Goal: Information Seeking & Learning: Learn about a topic

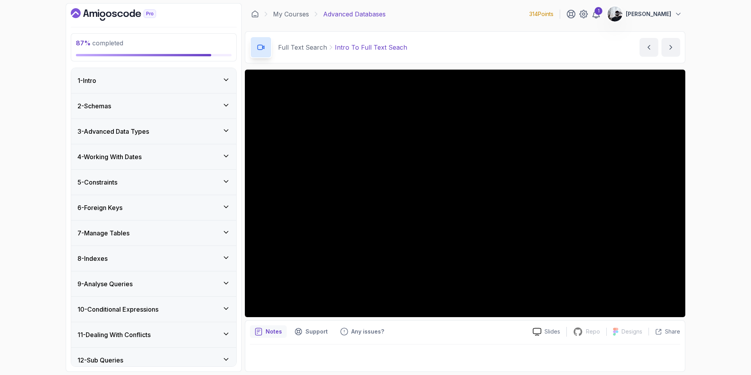
scroll to position [523, 0]
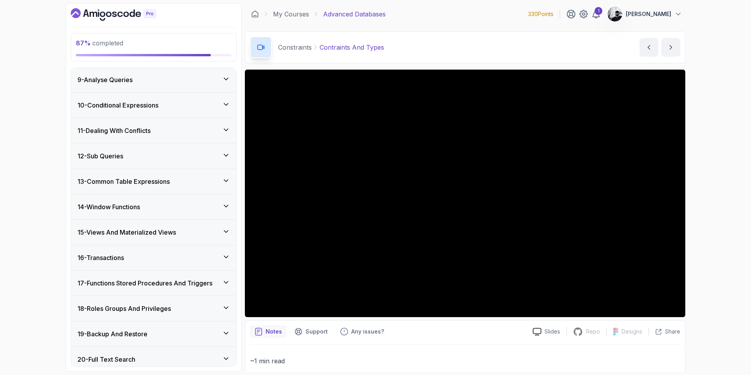
scroll to position [556, 0]
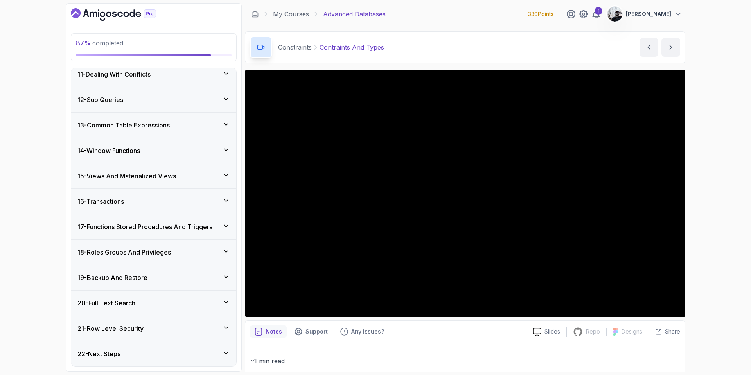
click at [157, 309] on div "20 - Full Text Search" at bounding box center [153, 303] width 165 height 25
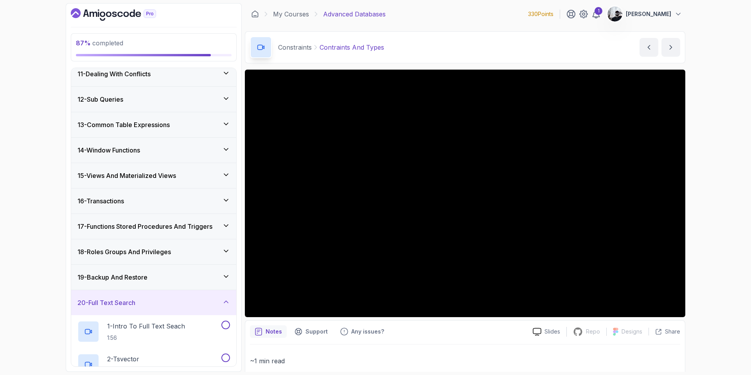
scroll to position [412, 0]
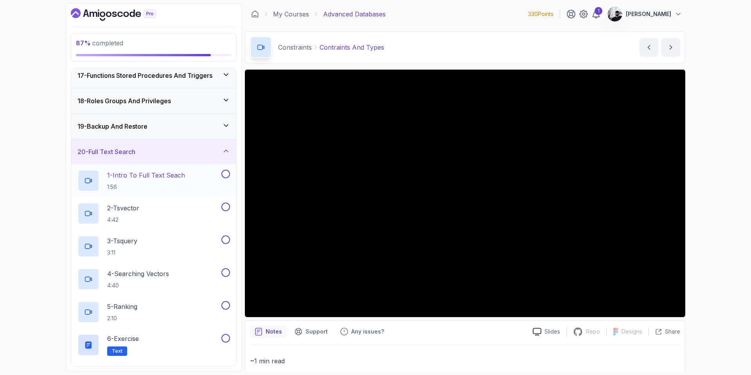
click at [157, 172] on p "1 - Intro To Full Text Seach" at bounding box center [146, 175] width 78 height 9
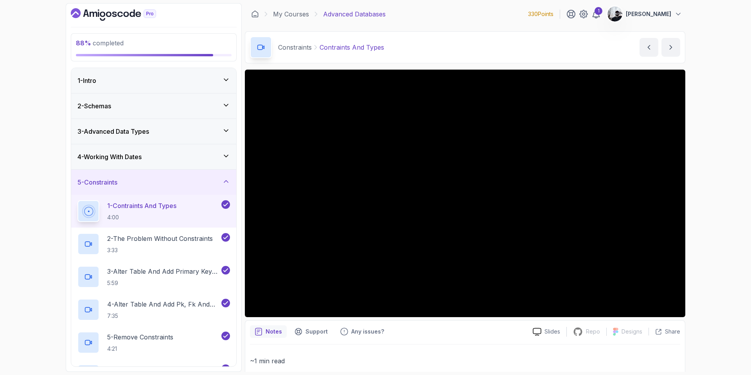
scroll to position [556, 0]
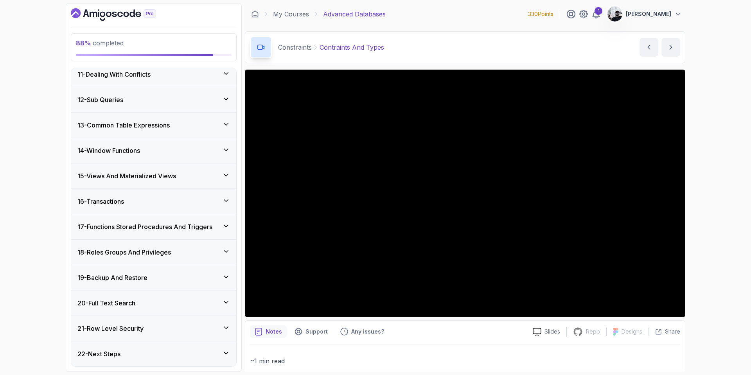
click at [122, 305] on h3 "20 - Full Text Search" at bounding box center [106, 302] width 58 height 9
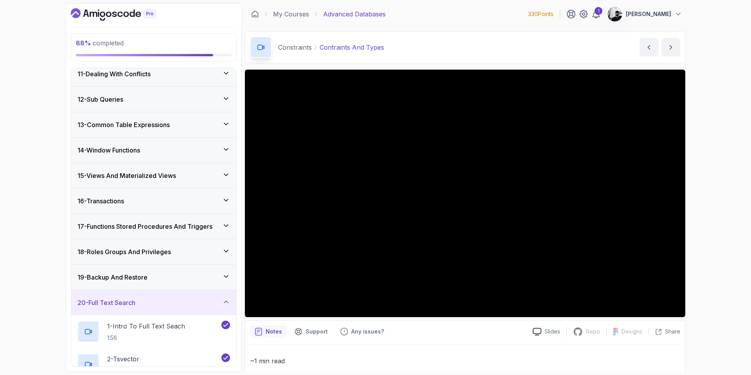
scroll to position [490, 0]
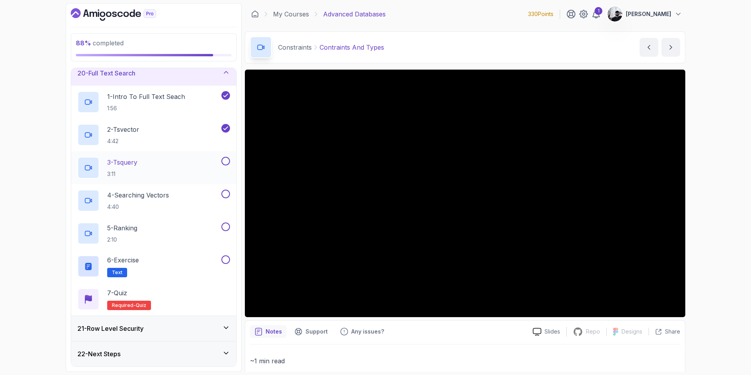
click at [154, 167] on div "3 - Tsquery 3:11" at bounding box center [148, 168] width 142 height 22
click at [354, 336] on p "Any issues?" at bounding box center [367, 332] width 33 height 8
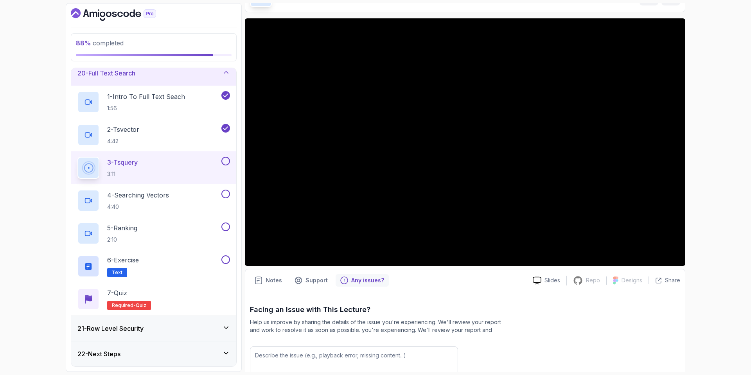
scroll to position [111, 0]
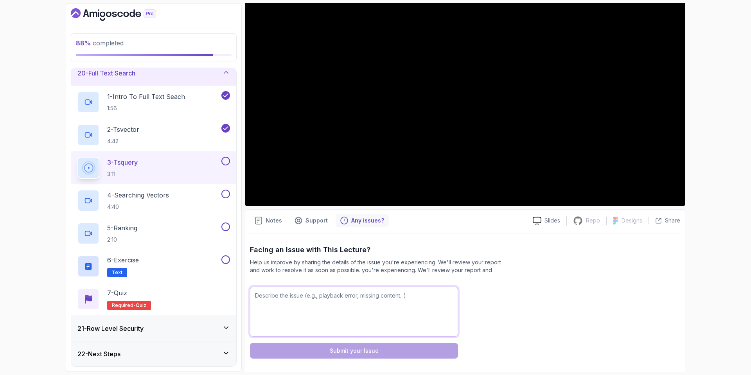
click at [350, 306] on textarea at bounding box center [354, 312] width 208 height 50
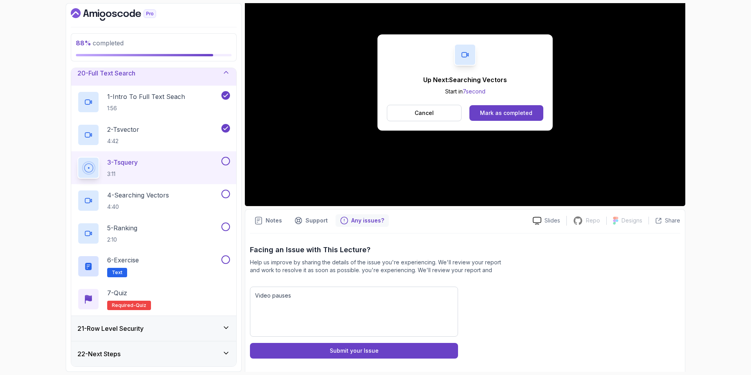
drag, startPoint x: 434, startPoint y: 78, endPoint x: 427, endPoint y: 104, distance: 26.8
click at [434, 78] on p "Up Next: Searching Vectors" at bounding box center [465, 79] width 84 height 9
click at [424, 111] on p "Cancel" at bounding box center [424, 113] width 19 height 8
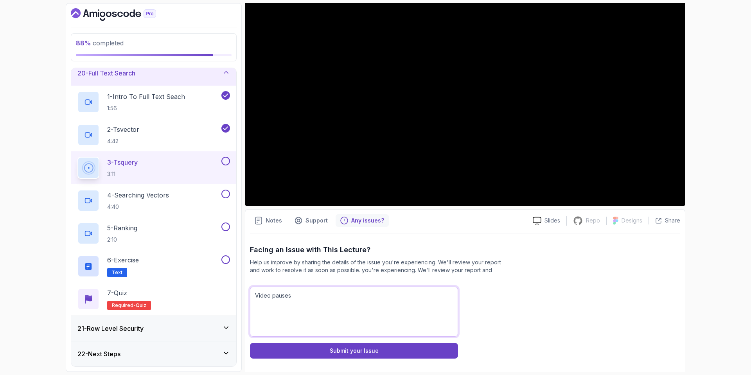
click at [343, 304] on textarea "Video pauses" at bounding box center [354, 312] width 208 height 50
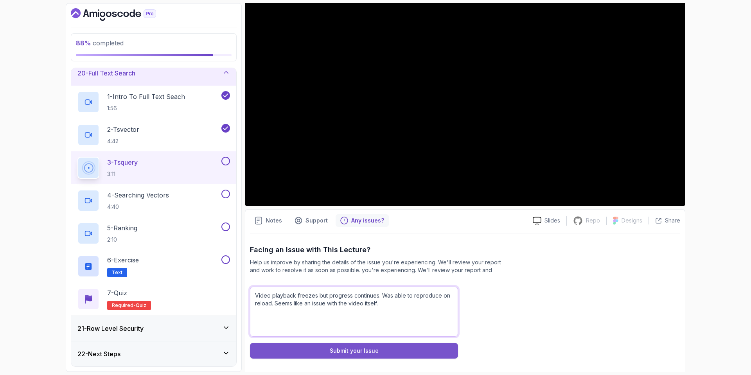
type textarea "Video playback freezes but progress continues. Was able to reproduce on reload.…"
click at [329, 348] on button "Submit your Issue" at bounding box center [354, 351] width 208 height 16
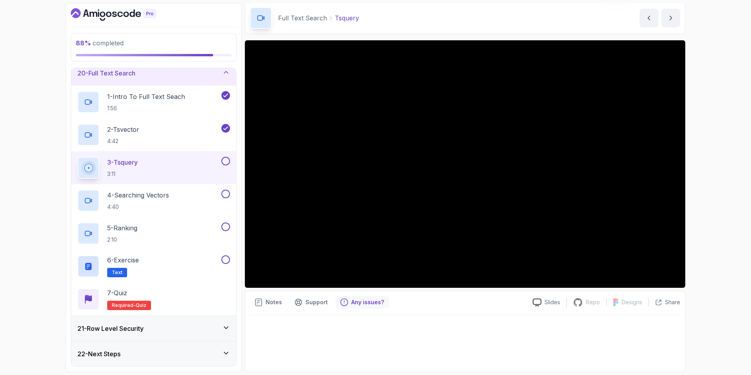
scroll to position [29, 0]
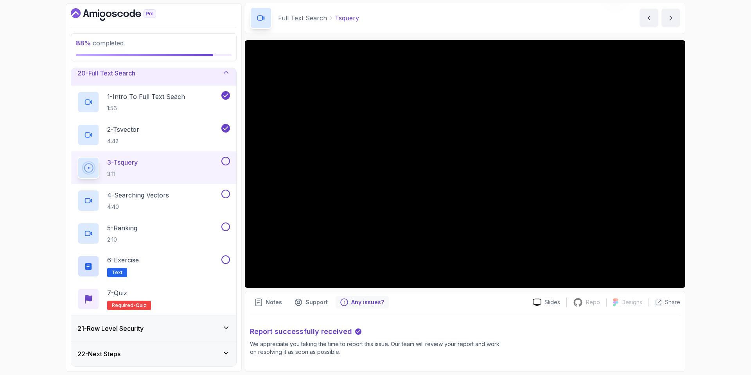
click at [224, 162] on button at bounding box center [225, 161] width 9 height 9
drag, startPoint x: 163, startPoint y: 205, endPoint x: 173, endPoint y: 203, distance: 10.4
click at [162, 205] on p "4:40" at bounding box center [138, 207] width 62 height 8
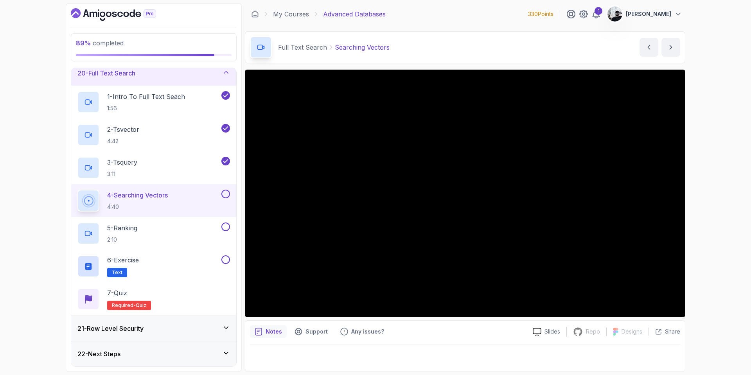
click at [224, 194] on button at bounding box center [225, 194] width 9 height 9
click at [226, 227] on button at bounding box center [225, 227] width 9 height 9
click at [228, 262] on button at bounding box center [225, 259] width 9 height 9
click at [178, 294] on div "7 - Quiz Required- quiz" at bounding box center [153, 299] width 153 height 22
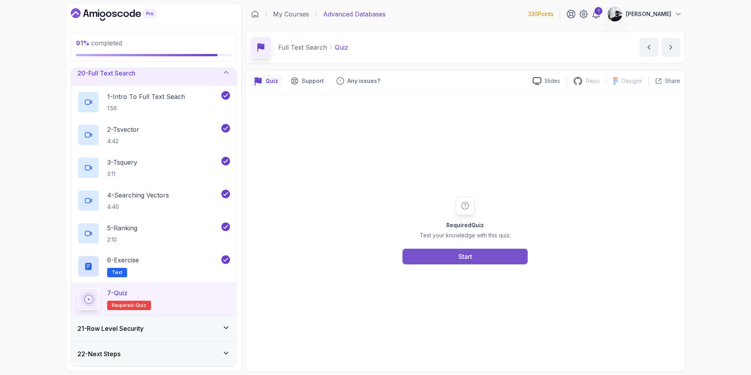
click at [477, 260] on button "Start" at bounding box center [464, 257] width 125 height 16
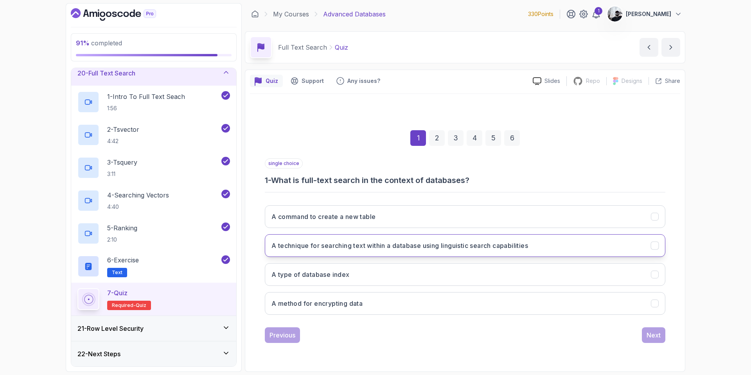
click at [425, 245] on h3 "A technique for searching text within a database using linguistic search capabi…" at bounding box center [399, 245] width 257 height 9
click at [642, 331] on button "Next" at bounding box center [653, 335] width 23 height 16
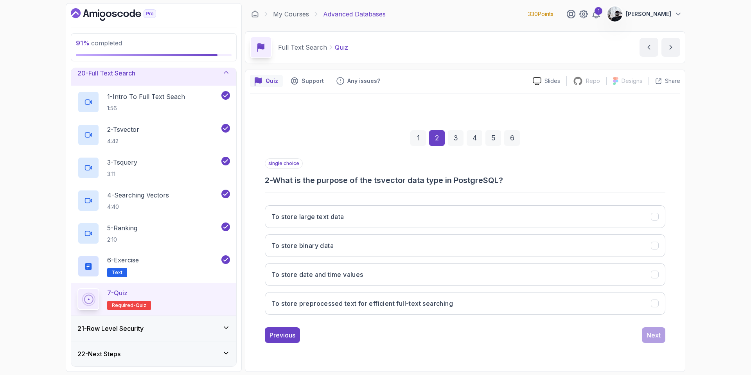
click at [443, 291] on div "To store large text data To store binary data To store date and time values To …" at bounding box center [465, 260] width 400 height 122
click at [451, 309] on button "To store preprocessed text for efficient full-text searching" at bounding box center [465, 303] width 400 height 23
click at [649, 333] on div "Next" at bounding box center [653, 334] width 14 height 9
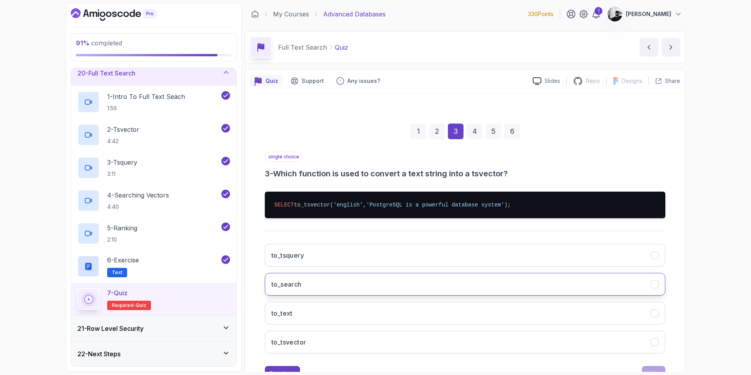
scroll to position [13, 0]
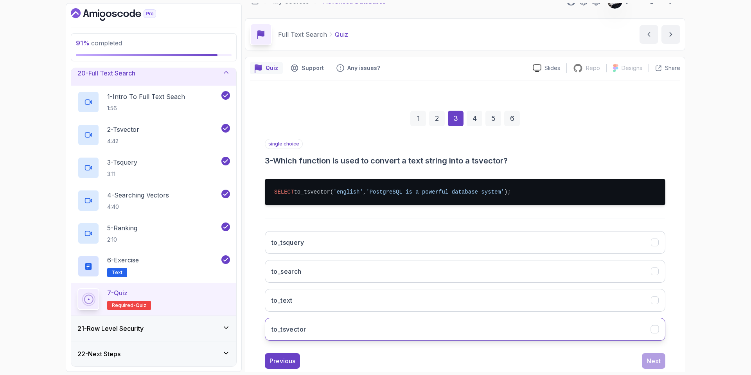
click at [339, 334] on button "to_tsvector" at bounding box center [465, 329] width 400 height 23
click at [647, 363] on div "Next" at bounding box center [653, 360] width 14 height 9
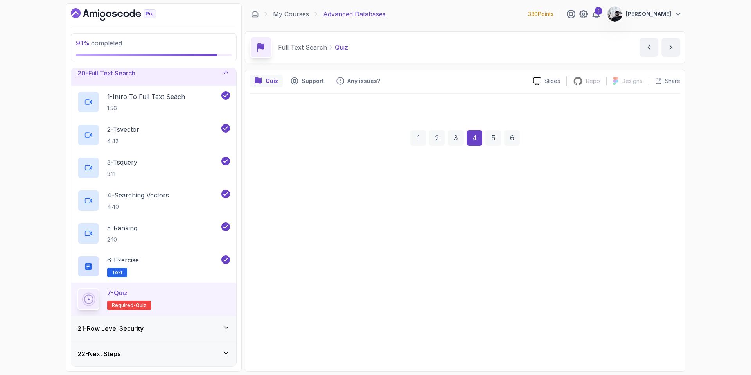
scroll to position [0, 0]
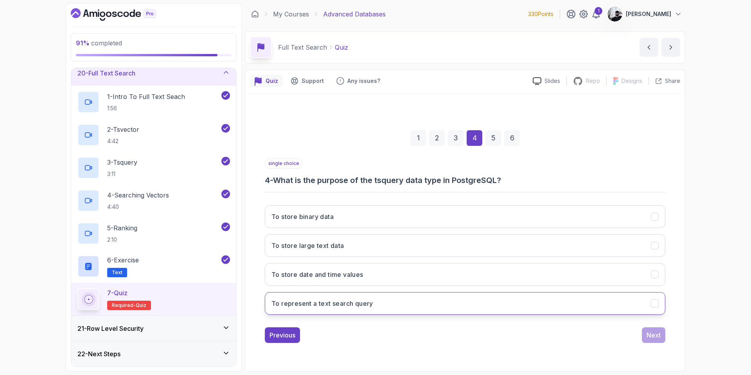
click at [403, 298] on button "To represent a text search query" at bounding box center [465, 303] width 400 height 23
click at [680, 345] on div "Quiz Support Any issues? Slides Repo Repository not available Designs Design no…" at bounding box center [465, 221] width 440 height 302
click at [649, 336] on div "Next" at bounding box center [653, 334] width 14 height 9
click at [425, 307] on button "Reduced storage requirements" at bounding box center [465, 303] width 400 height 23
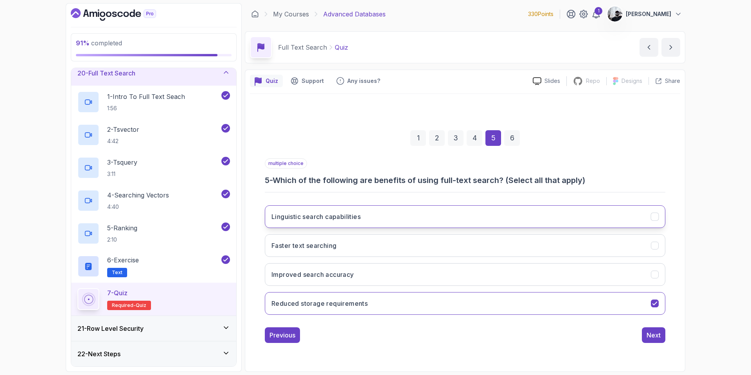
click at [393, 226] on button "Linguistic search capabilities" at bounding box center [465, 216] width 400 height 23
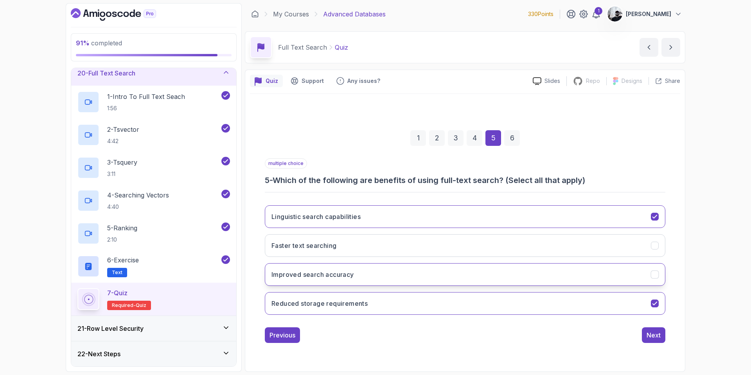
click at [401, 278] on button "Improved search accuracy" at bounding box center [465, 274] width 400 height 23
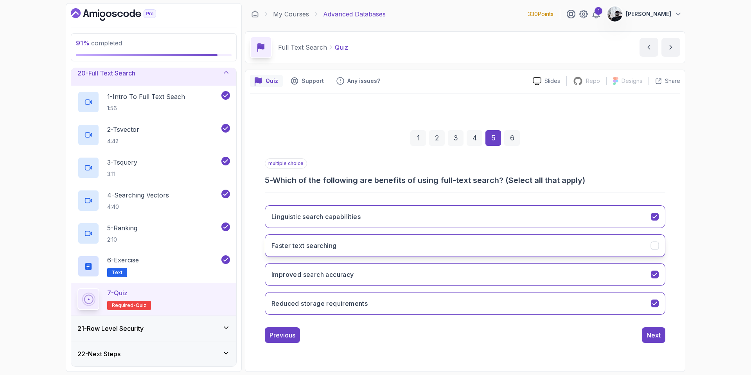
click at [404, 249] on button "Faster text searching" at bounding box center [465, 245] width 400 height 23
click at [538, 308] on button "Reduced storage requirements" at bounding box center [465, 303] width 400 height 23
click at [671, 338] on div "1 2 3 4 5 6 multiple choice 5 - Which of the following are benefits of using fu…" at bounding box center [465, 230] width 430 height 238
click at [648, 342] on button "Next" at bounding box center [653, 335] width 23 height 16
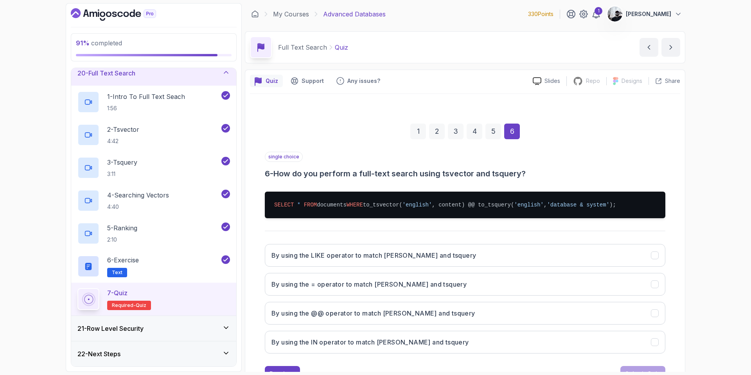
scroll to position [16, 0]
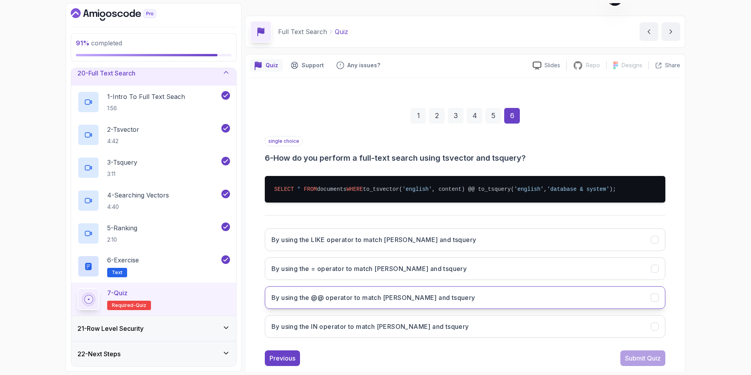
click at [371, 301] on h3 "By using the @@ operator to match tsvector and tsquery" at bounding box center [373, 297] width 204 height 9
drag, startPoint x: 628, startPoint y: 352, endPoint x: 639, endPoint y: 355, distance: 11.1
click at [629, 352] on button "Submit Quiz" at bounding box center [642, 358] width 45 height 16
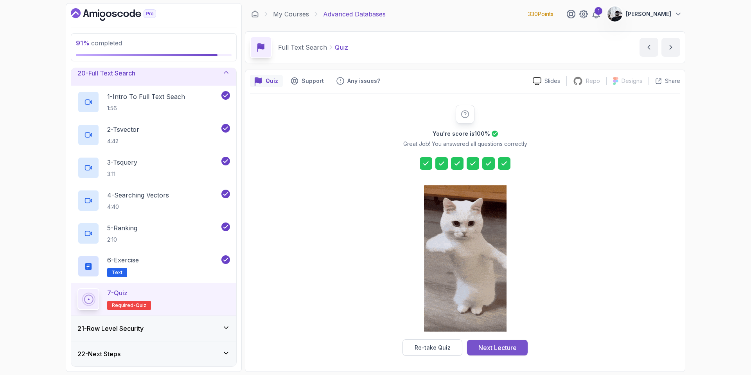
click at [490, 356] on div "You're score is 100 % Great Job! You answered all questions correctly Re-take Q…" at bounding box center [465, 230] width 430 height 273
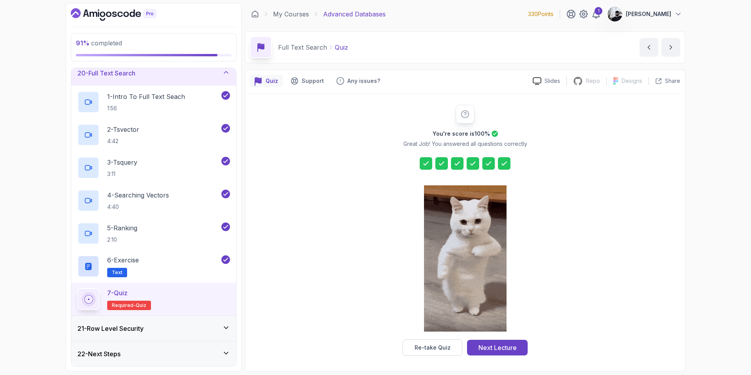
click at [490, 348] on div "Next Lecture" at bounding box center [497, 347] width 38 height 9
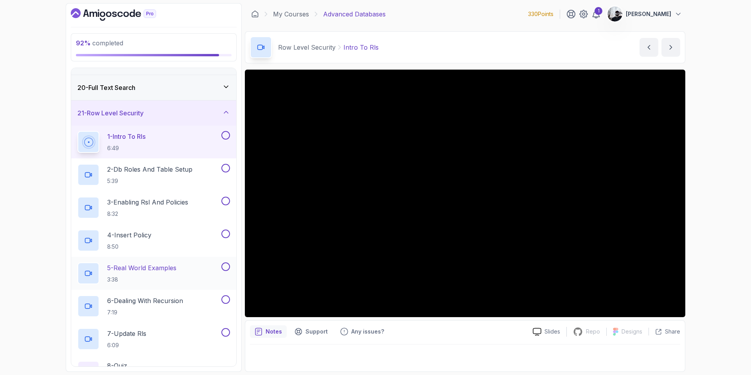
scroll to position [523, 0]
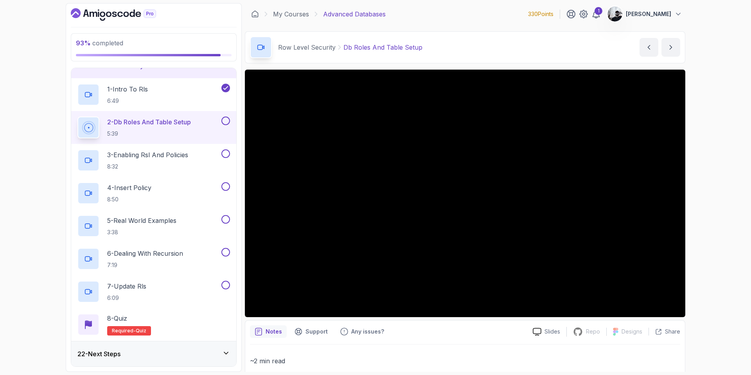
click at [225, 119] on button at bounding box center [225, 121] width 9 height 9
click at [180, 162] on h2 "3 - Enabling Rsl And Policies 8:32" at bounding box center [147, 160] width 81 height 20
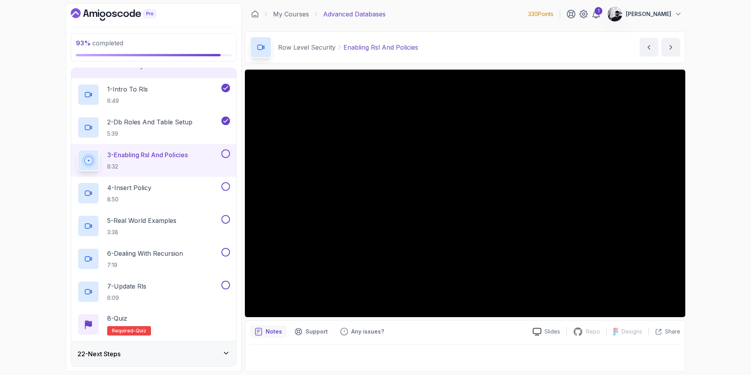
click at [228, 155] on button at bounding box center [225, 153] width 9 height 9
click at [228, 190] on button at bounding box center [225, 186] width 9 height 9
click at [224, 221] on button at bounding box center [225, 219] width 9 height 9
click at [226, 251] on button at bounding box center [225, 252] width 9 height 9
click at [226, 288] on button at bounding box center [225, 285] width 9 height 9
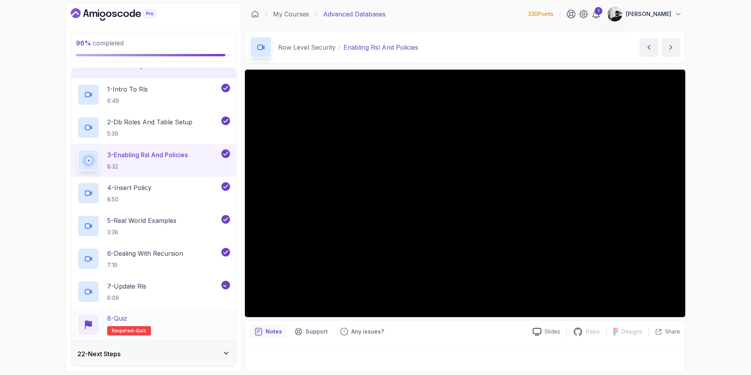
click at [198, 316] on div "8 - Quiz Required- quiz" at bounding box center [153, 325] width 153 height 22
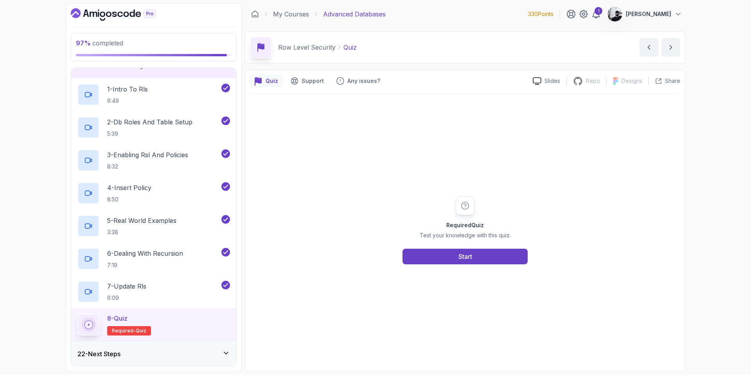
click at [481, 265] on div "Required Quiz Test your knowledge with this quiz. Start" at bounding box center [465, 230] width 430 height 273
click at [469, 259] on div "Start" at bounding box center [465, 256] width 14 height 9
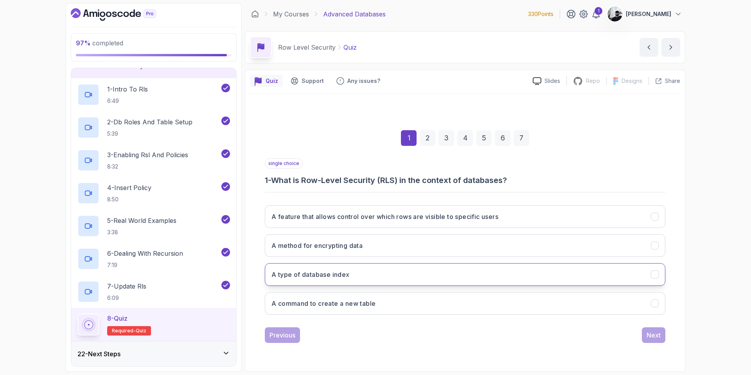
drag, startPoint x: 436, startPoint y: 213, endPoint x: 504, endPoint y: 281, distance: 96.0
click at [436, 213] on h3 "A feature that allows control over which rows are visible to specific users" at bounding box center [384, 216] width 227 height 9
click at [656, 338] on div "Next" at bounding box center [653, 334] width 14 height 9
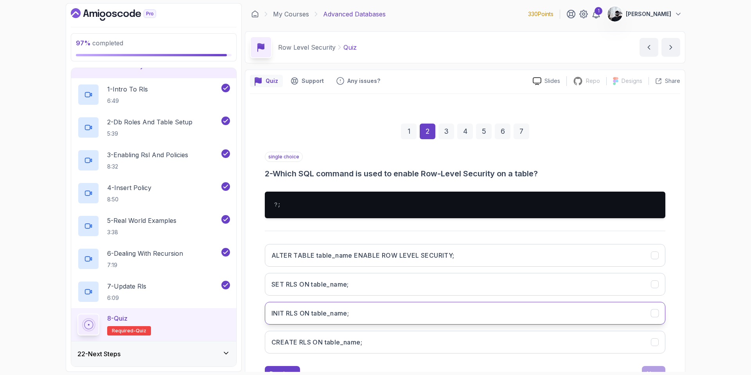
drag, startPoint x: 455, startPoint y: 257, endPoint x: 525, endPoint y: 305, distance: 85.1
click at [456, 256] on button "ALTER TABLE table_name ENABLE ROW LEVEL SECURITY;" at bounding box center [465, 255] width 400 height 23
click at [656, 368] on button "Next" at bounding box center [653, 374] width 23 height 16
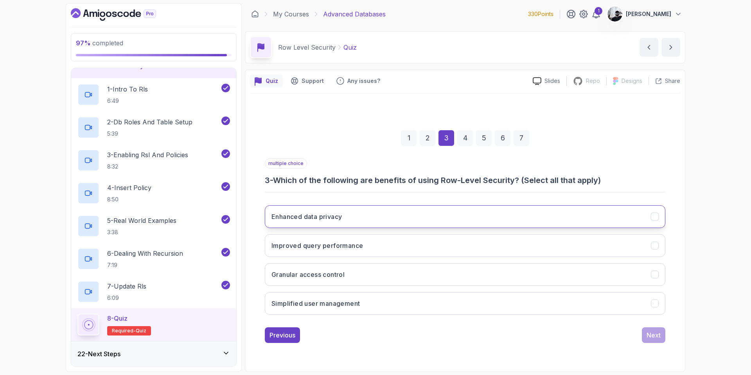
click at [359, 217] on button "Enhanced data privacy" at bounding box center [465, 216] width 400 height 23
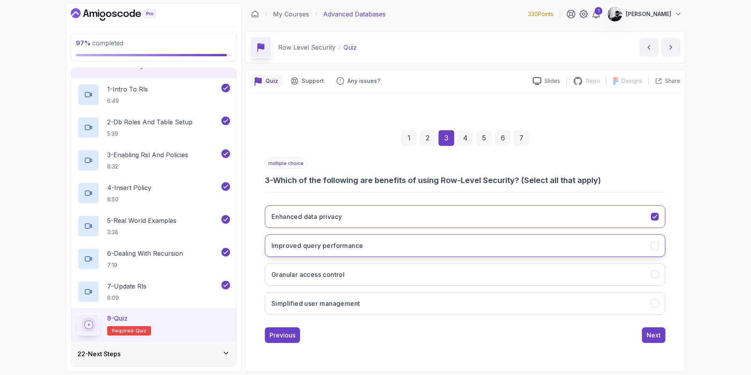
drag, startPoint x: 364, startPoint y: 249, endPoint x: 379, endPoint y: 253, distance: 15.4
click at [364, 249] on button "Improved query performance" at bounding box center [465, 245] width 400 height 23
click at [378, 279] on button "Granular access control" at bounding box center [465, 274] width 400 height 23
click at [376, 301] on button "Simplified user management" at bounding box center [465, 303] width 400 height 23
click at [653, 330] on button "Next" at bounding box center [653, 335] width 23 height 16
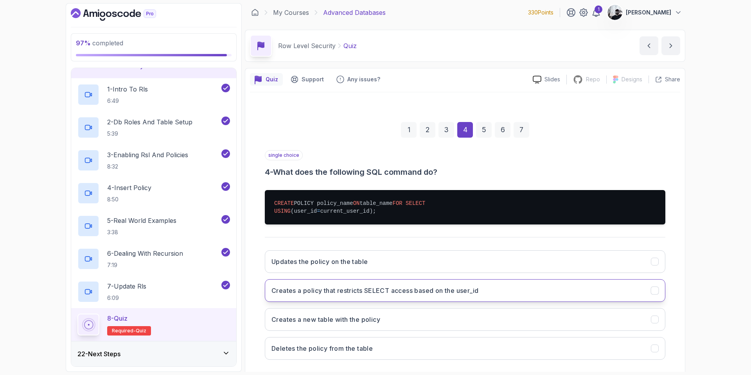
click at [475, 295] on h3 "Creates a policy that restricts SELECT access based on the user_id" at bounding box center [374, 290] width 207 height 9
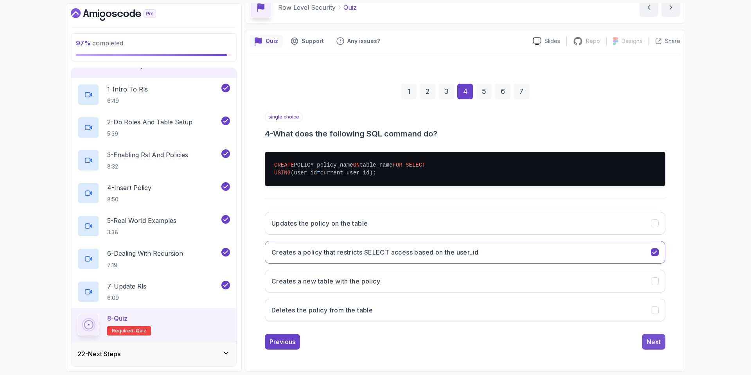
click at [653, 341] on div "Next" at bounding box center [653, 341] width 14 height 9
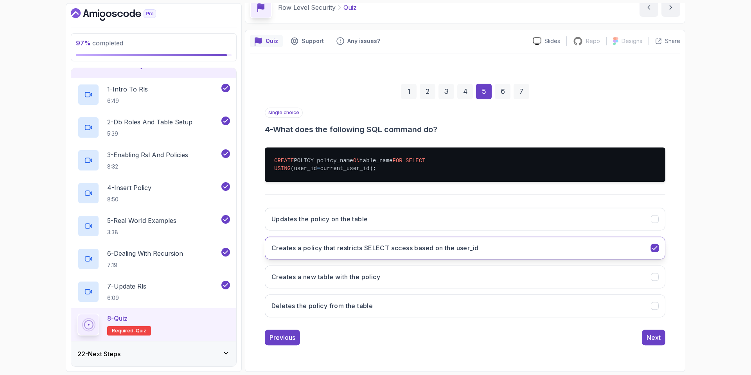
scroll to position [32, 0]
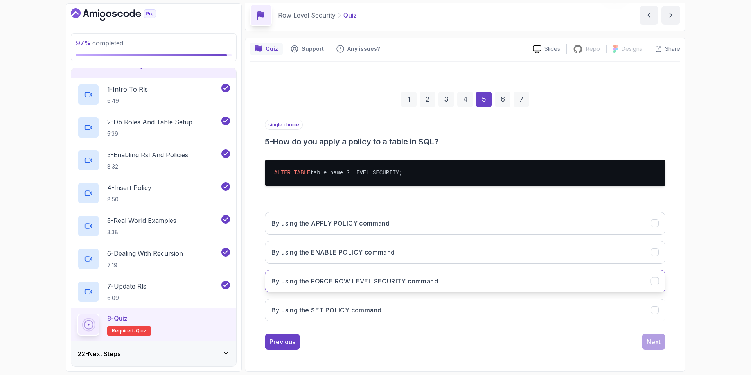
click at [458, 284] on button "By using the FORCE ROW LEVEL SECURITY command" at bounding box center [465, 281] width 400 height 23
click at [652, 341] on div "Next" at bounding box center [653, 341] width 14 height 9
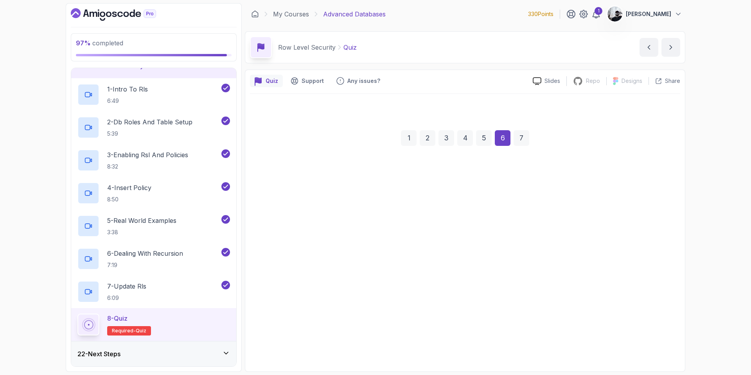
scroll to position [0, 0]
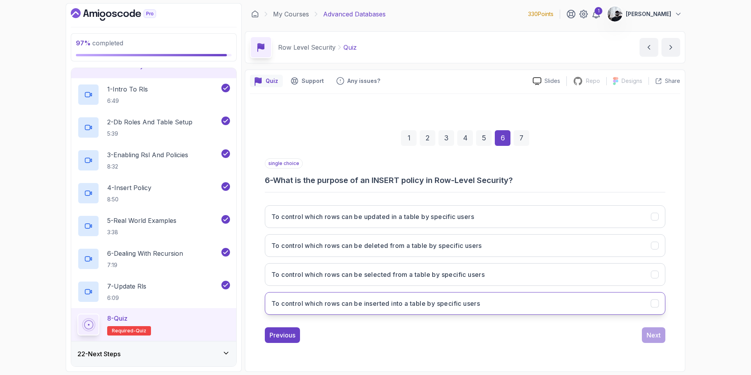
click at [401, 307] on h3 "To control which rows can be inserted into a table by specific users" at bounding box center [375, 303] width 208 height 9
click at [653, 348] on div "1 2 3 4 5 6 7 single choice 6 - What is the purpose of an INSERT policy in Row-…" at bounding box center [465, 230] width 430 height 238
click at [654, 336] on div "Next" at bounding box center [653, 334] width 14 height 9
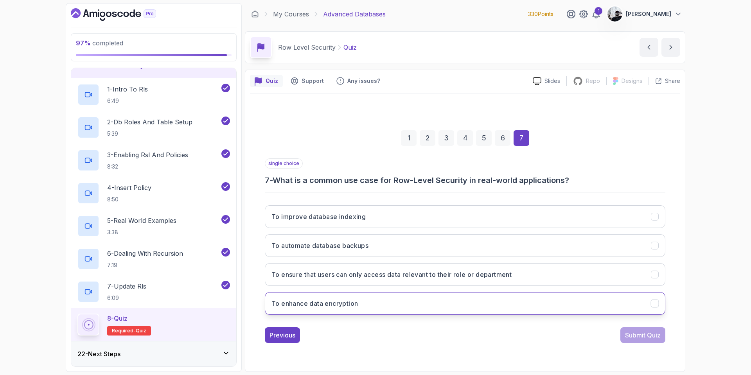
drag, startPoint x: 466, startPoint y: 275, endPoint x: 560, endPoint y: 298, distance: 96.8
click at [469, 274] on h3 "To ensure that users can only access data relevant to their role or department" at bounding box center [391, 274] width 240 height 9
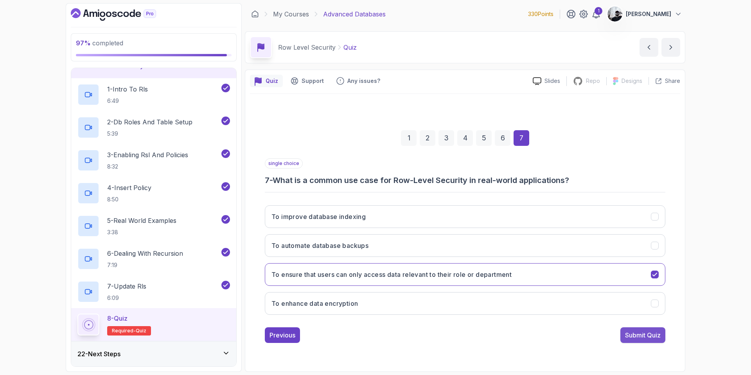
click at [649, 338] on div "Submit Quiz" at bounding box center [643, 334] width 36 height 9
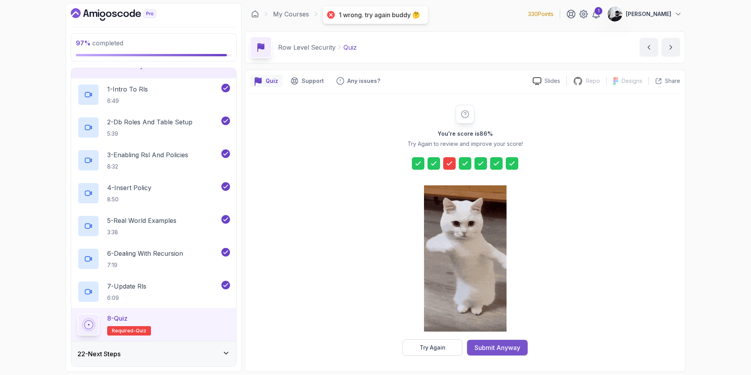
click at [503, 345] on div "Submit Anyway" at bounding box center [497, 347] width 46 height 9
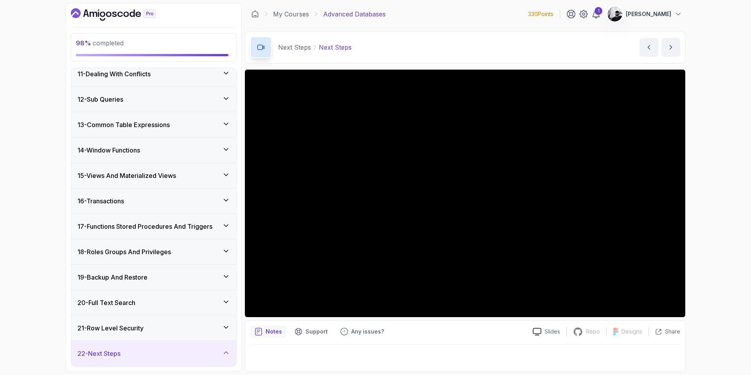
scroll to position [359, 0]
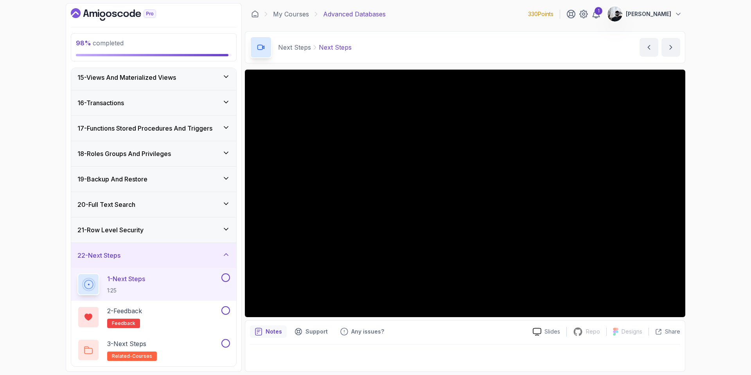
click at [225, 280] on button at bounding box center [225, 277] width 9 height 9
click at [199, 314] on div "2 - Feedback feedback" at bounding box center [148, 317] width 142 height 22
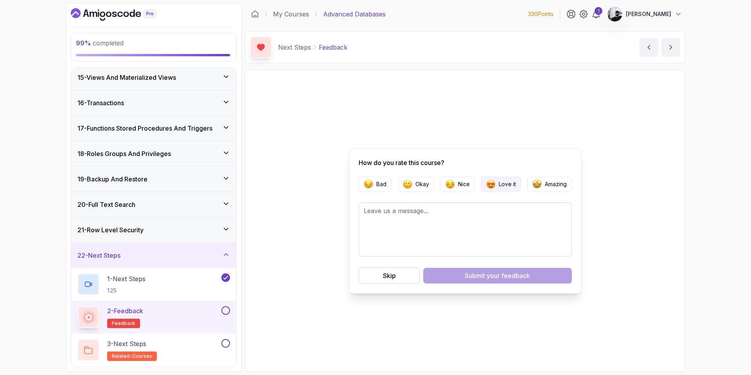
click at [499, 189] on button "Love it" at bounding box center [501, 184] width 40 height 15
click at [522, 277] on span "your feedback" at bounding box center [508, 275] width 43 height 9
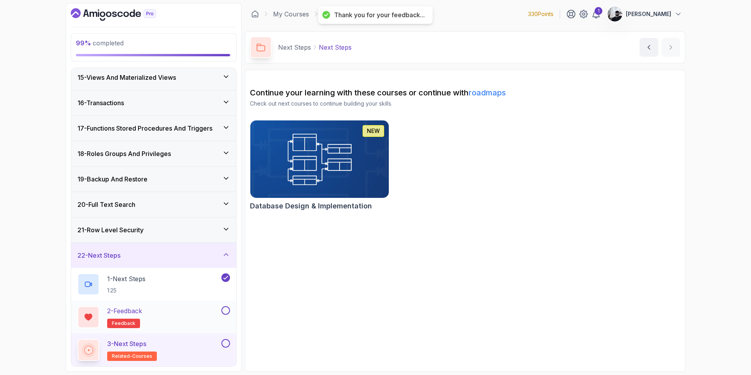
click at [225, 310] on button at bounding box center [225, 310] width 9 height 9
click at [224, 341] on button at bounding box center [225, 343] width 9 height 9
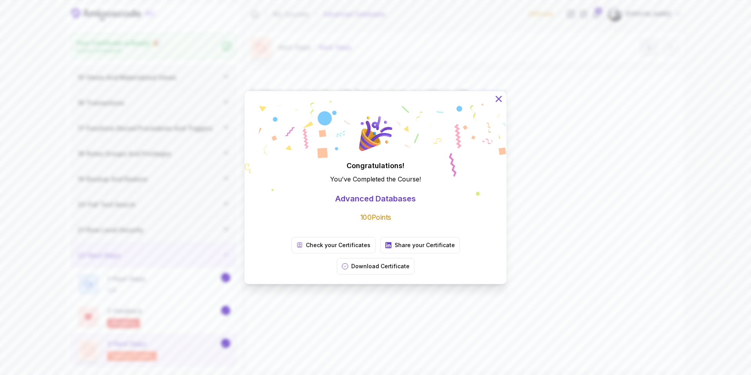
click at [498, 101] on icon at bounding box center [498, 98] width 5 height 5
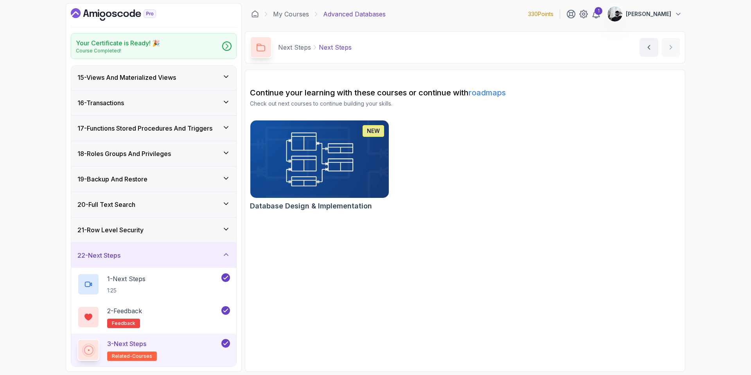
click at [364, 174] on img at bounding box center [319, 158] width 145 height 81
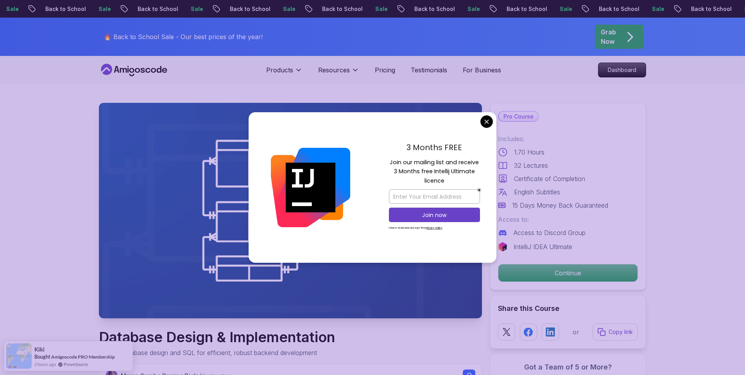
scroll to position [12, 0]
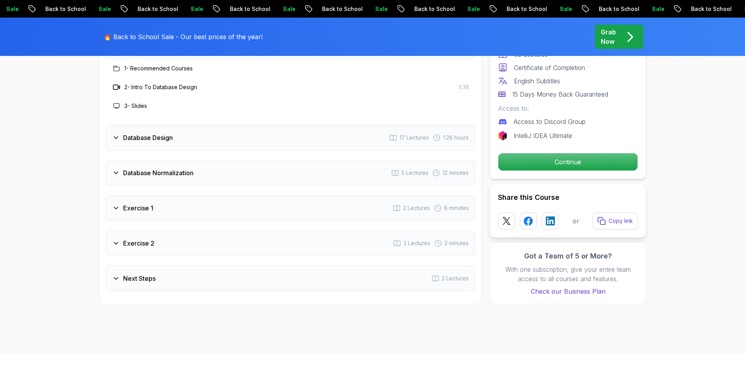
scroll to position [1409, 0]
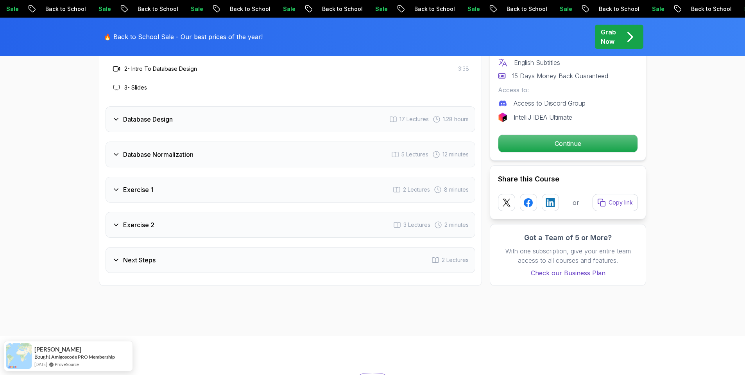
click at [242, 232] on div "Exercise 2 3 Lectures 2 minutes" at bounding box center [291, 225] width 370 height 26
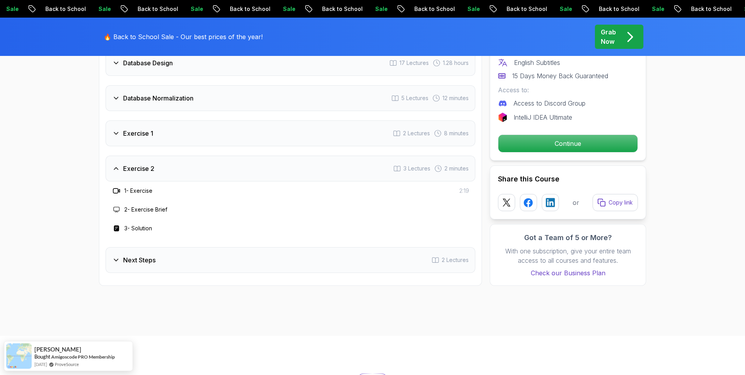
click at [276, 135] on div "Exercise 1 2 Lectures 8 minutes" at bounding box center [291, 133] width 370 height 26
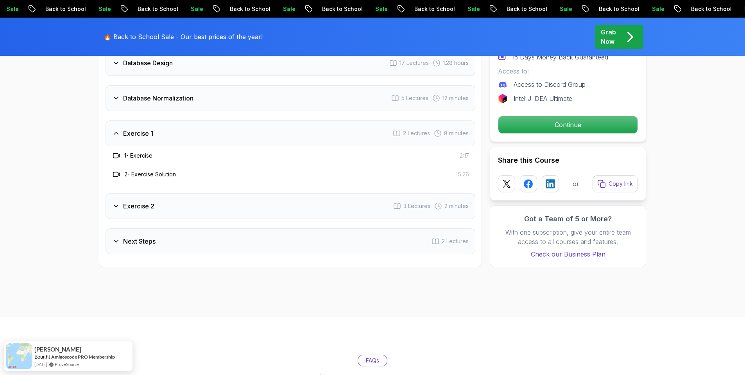
scroll to position [1339, 0]
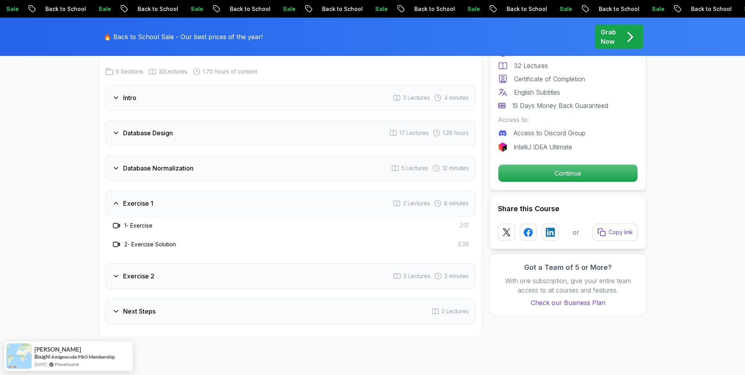
click at [270, 171] on div "Database Normalization 5 Lectures 12 minutes" at bounding box center [291, 168] width 370 height 26
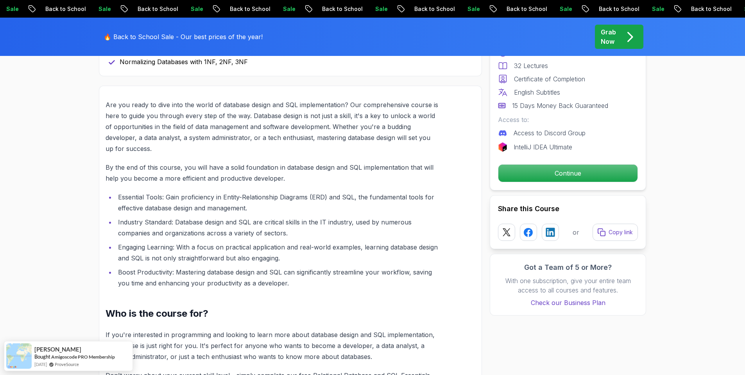
scroll to position [343, 0]
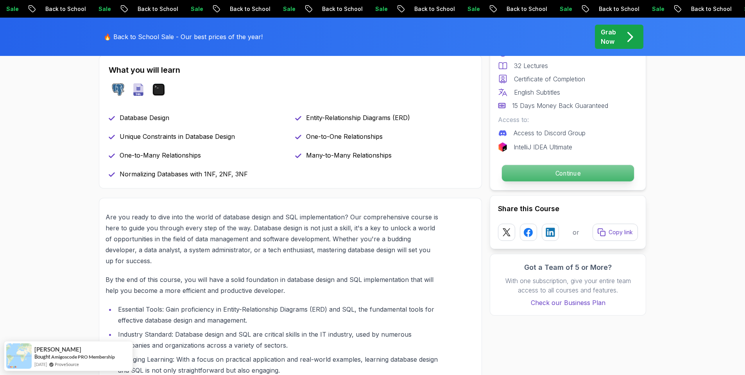
click at [600, 173] on p "Continue" at bounding box center [568, 173] width 132 height 16
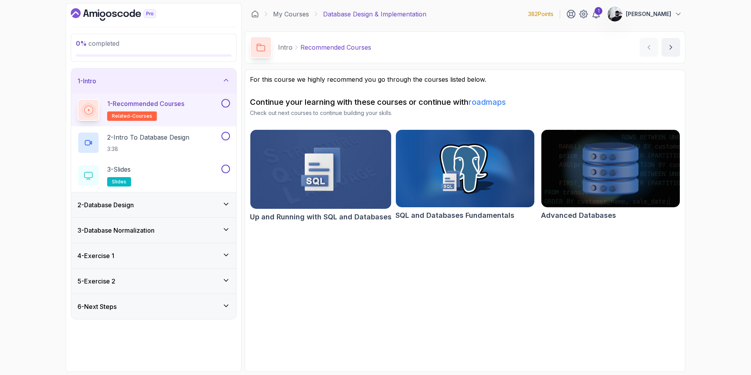
click at [225, 102] on button at bounding box center [225, 103] width 9 height 9
click at [189, 140] on p "2 - Intro To Database Design" at bounding box center [148, 137] width 82 height 9
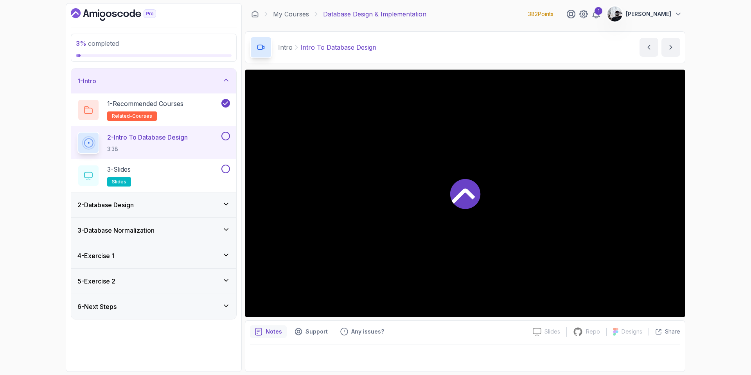
click at [225, 138] on button at bounding box center [225, 136] width 9 height 9
click at [228, 168] on button at bounding box center [225, 169] width 9 height 9
click at [185, 203] on div "2 - Database Design" at bounding box center [153, 204] width 153 height 9
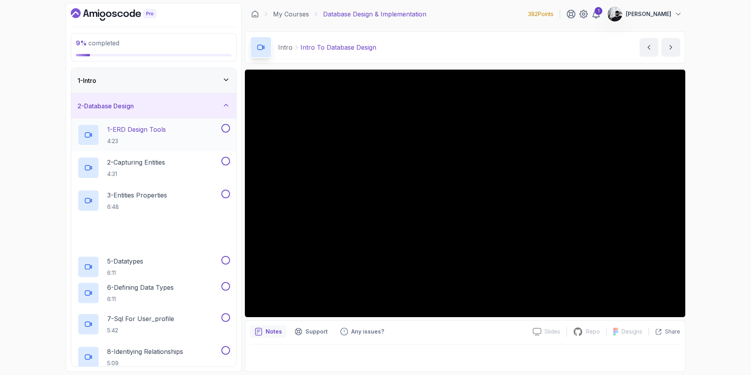
drag, startPoint x: 167, startPoint y: 127, endPoint x: 183, endPoint y: 129, distance: 16.5
click at [166, 127] on p "1 - ERD Design Tools" at bounding box center [136, 129] width 59 height 9
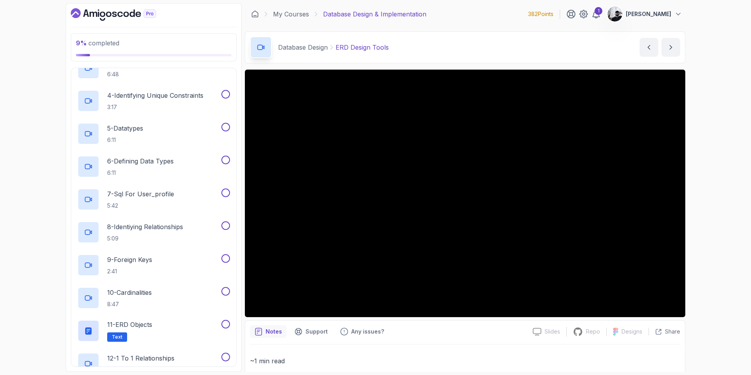
scroll to position [26, 0]
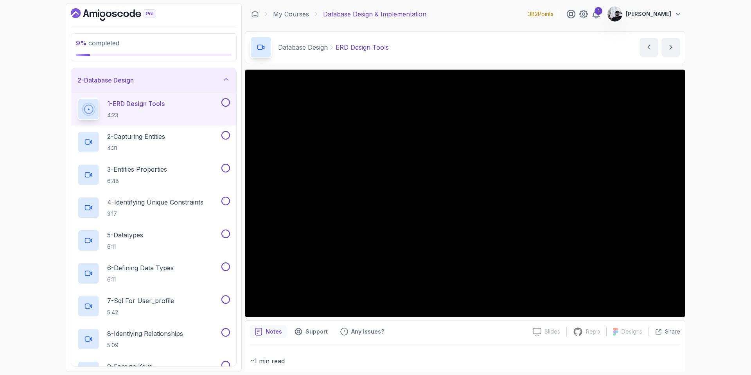
drag, startPoint x: 735, startPoint y: 218, endPoint x: 750, endPoint y: 249, distance: 34.5
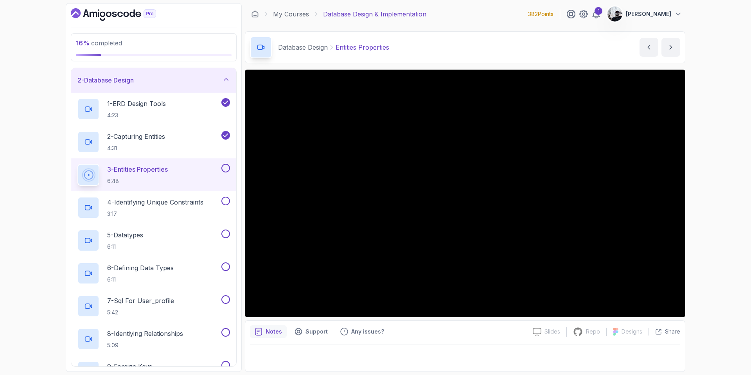
click at [226, 168] on button at bounding box center [225, 168] width 9 height 9
click at [192, 200] on p "4 - Identifying Unique Constraints" at bounding box center [155, 201] width 96 height 9
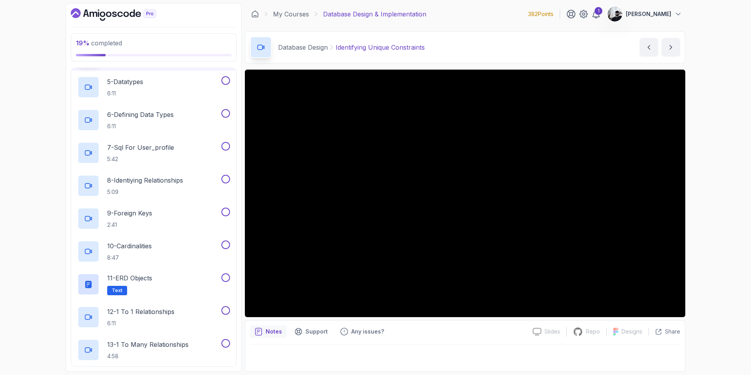
scroll to position [412, 0]
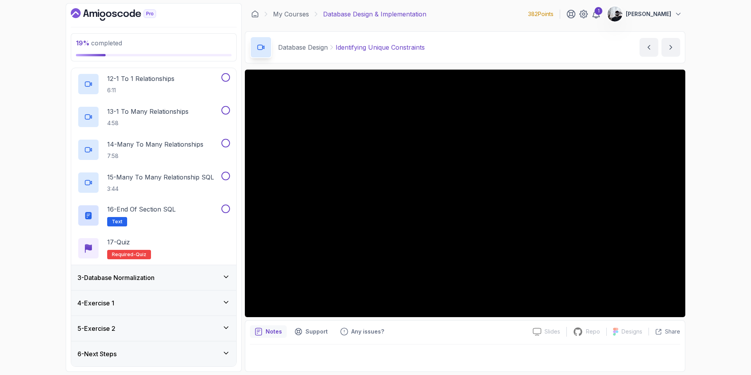
click at [150, 281] on h3 "3 - Database Normalization" at bounding box center [115, 277] width 77 height 9
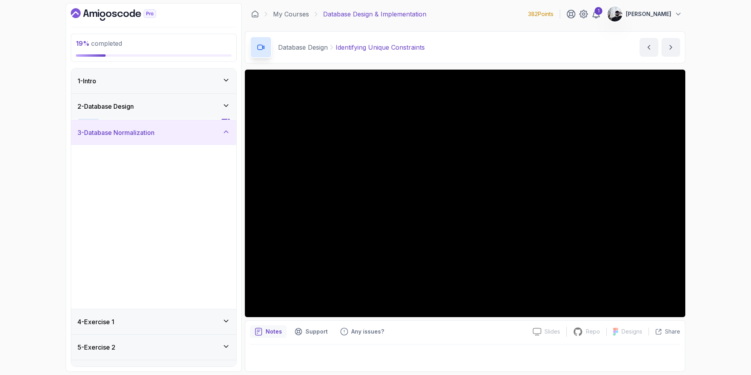
scroll to position [18, 0]
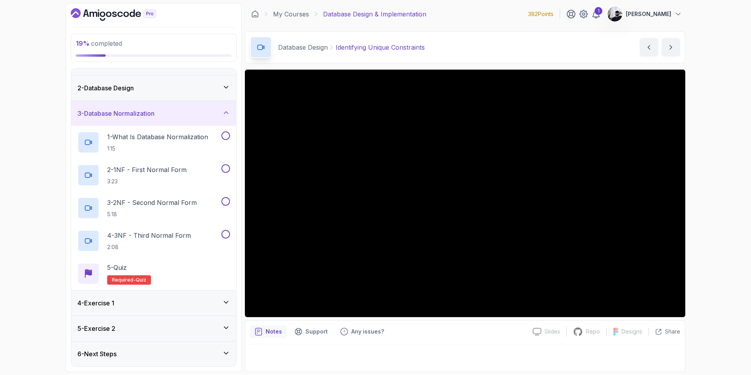
click at [169, 302] on div "4 - Exercise 1" at bounding box center [153, 302] width 153 height 9
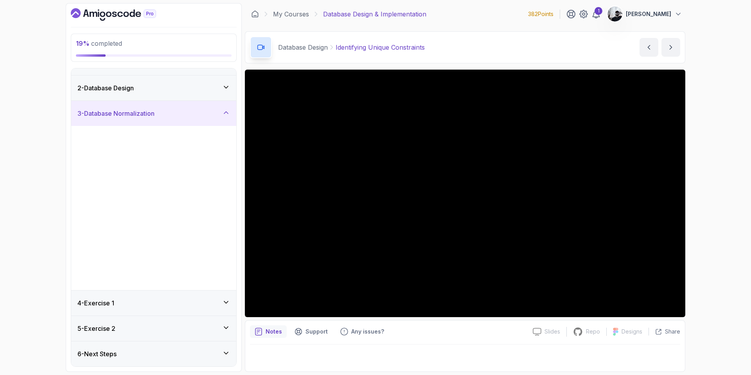
scroll to position [0, 0]
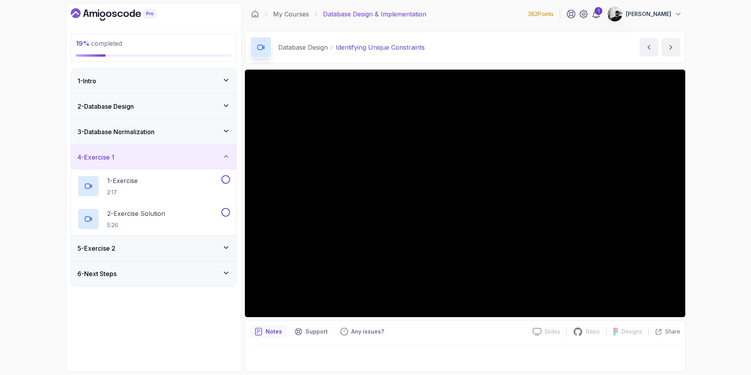
click at [182, 247] on div "5 - Exercise 2" at bounding box center [153, 248] width 153 height 9
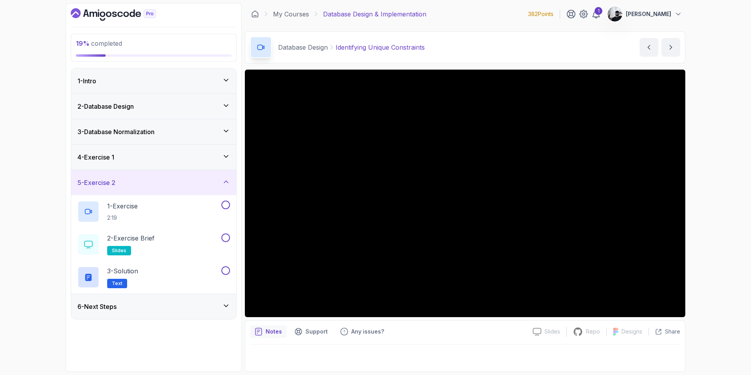
click at [145, 110] on div "2 - Database Design" at bounding box center [153, 106] width 153 height 9
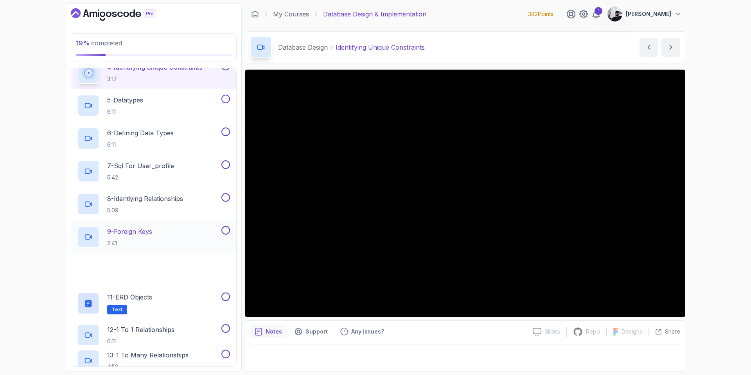
scroll to position [94, 0]
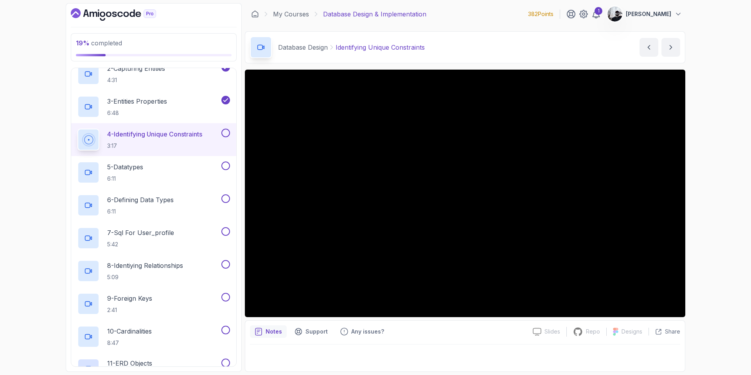
click at [226, 132] on button at bounding box center [225, 133] width 9 height 9
click at [173, 170] on div "5 - Datatypes 6:11" at bounding box center [148, 173] width 142 height 22
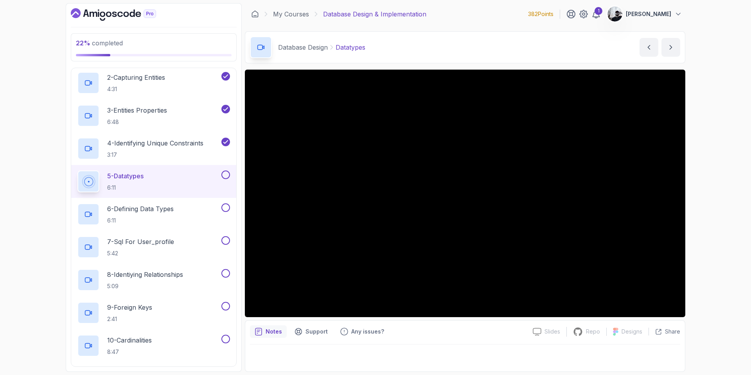
scroll to position [19, 0]
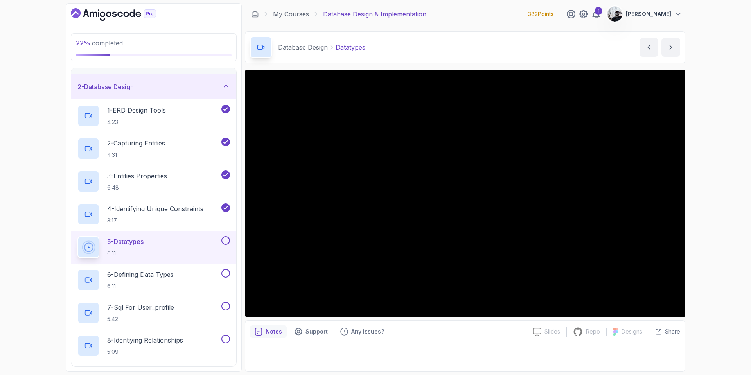
click at [85, 13] on icon "Dashboard" at bounding box center [86, 12] width 6 height 7
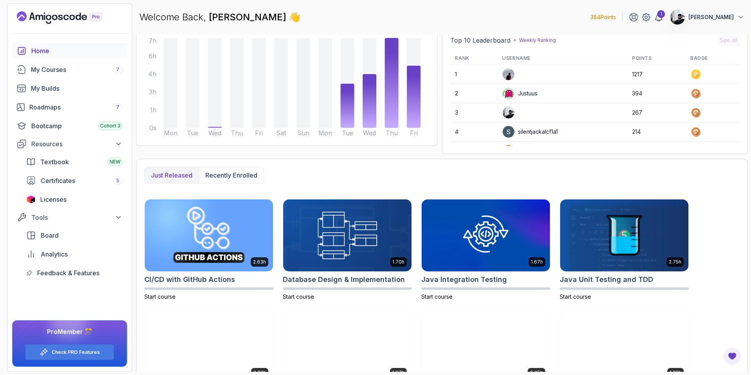
scroll to position [126, 0]
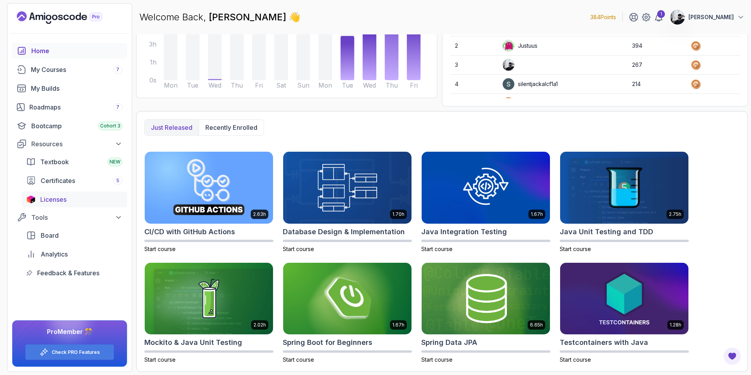
click at [56, 197] on span "Licenses" at bounding box center [53, 199] width 26 height 9
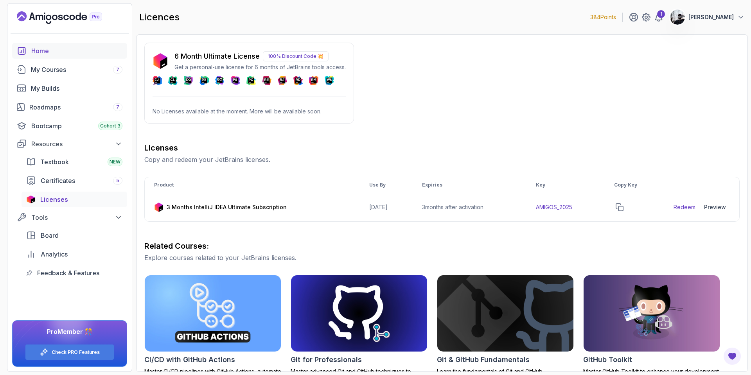
click at [46, 52] on div "Home" at bounding box center [76, 50] width 91 height 9
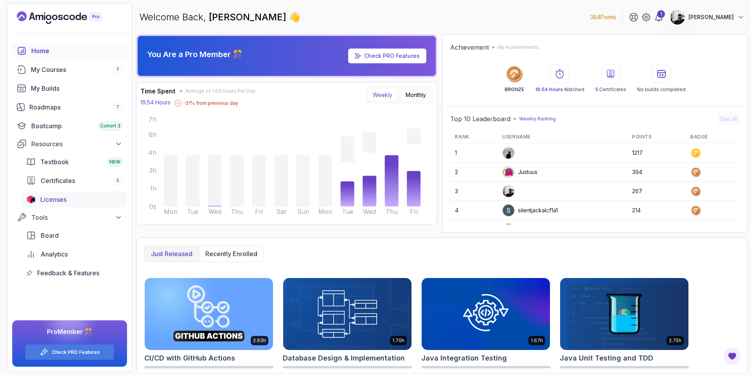
click at [56, 203] on span "Licenses" at bounding box center [53, 199] width 26 height 9
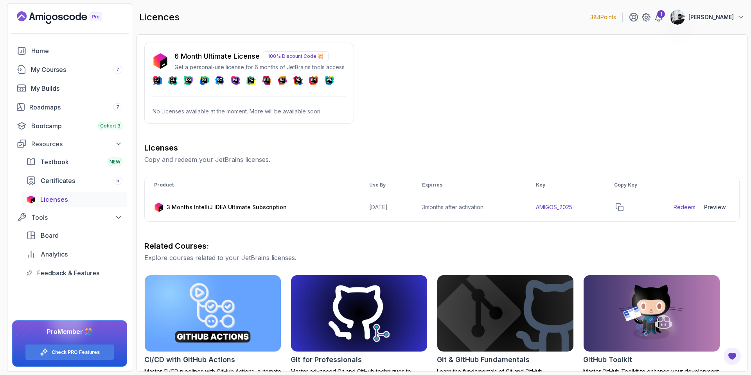
click at [294, 55] on p "100% Discount Code 💥" at bounding box center [296, 56] width 66 height 10
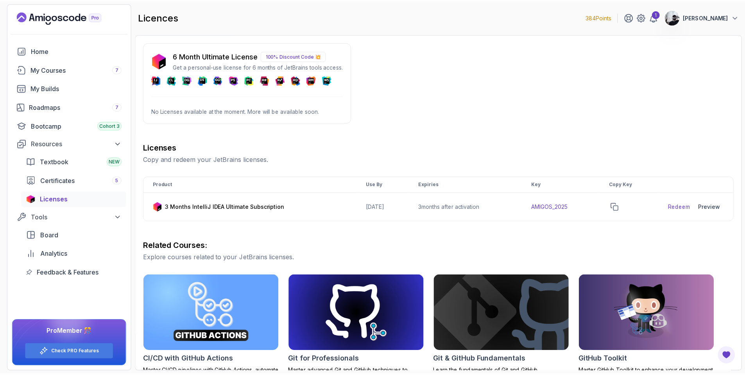
scroll to position [145, 0]
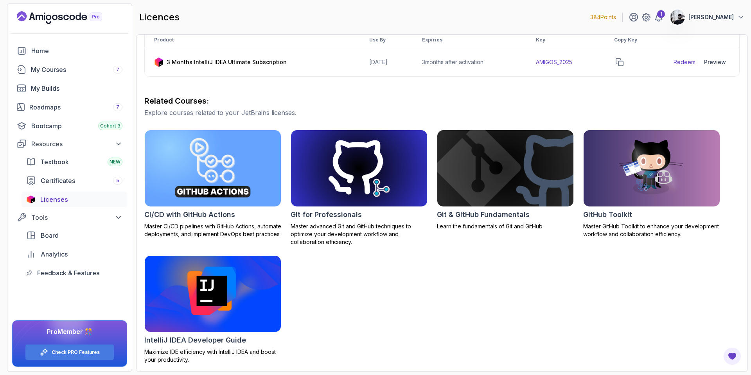
click at [182, 300] on img at bounding box center [212, 294] width 143 height 80
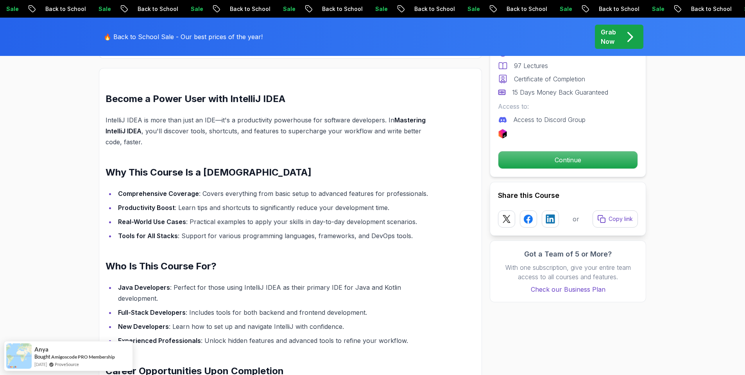
scroll to position [532, 0]
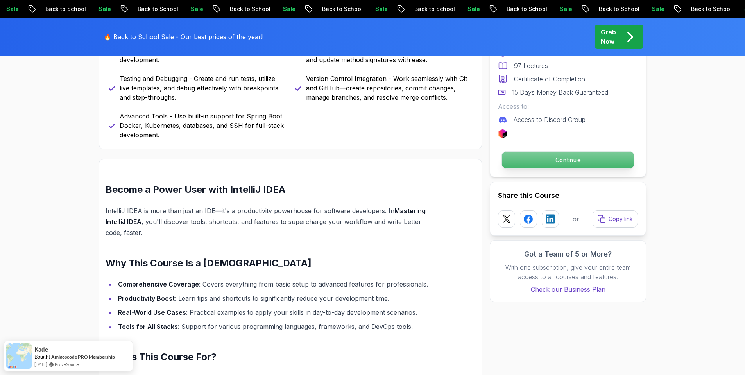
click at [551, 162] on p "Continue" at bounding box center [568, 160] width 132 height 16
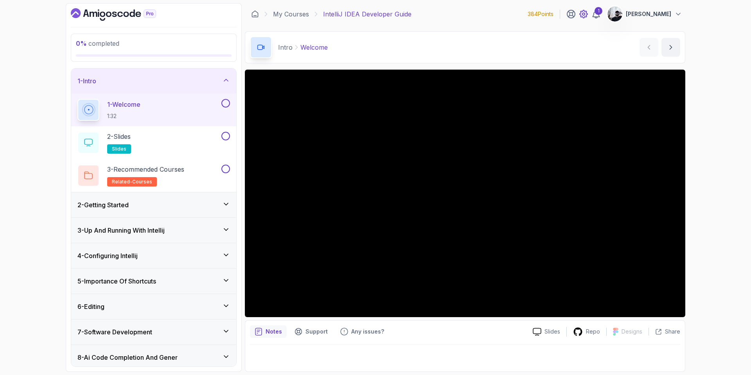
click at [588, 10] on icon at bounding box center [583, 13] width 9 height 9
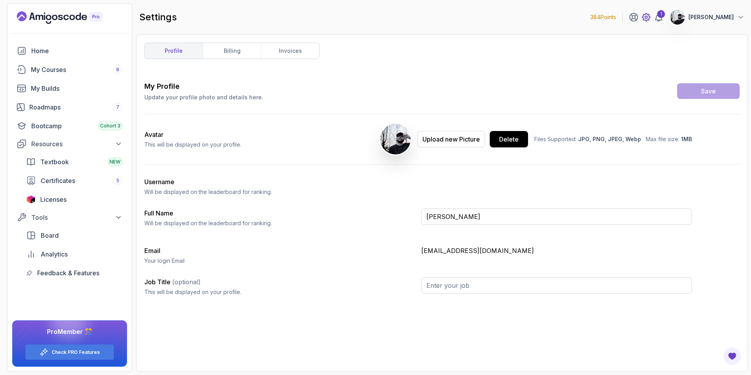
click at [651, 13] on icon at bounding box center [645, 17] width 9 height 9
click at [705, 16] on p "[PERSON_NAME]" at bounding box center [710, 17] width 45 height 8
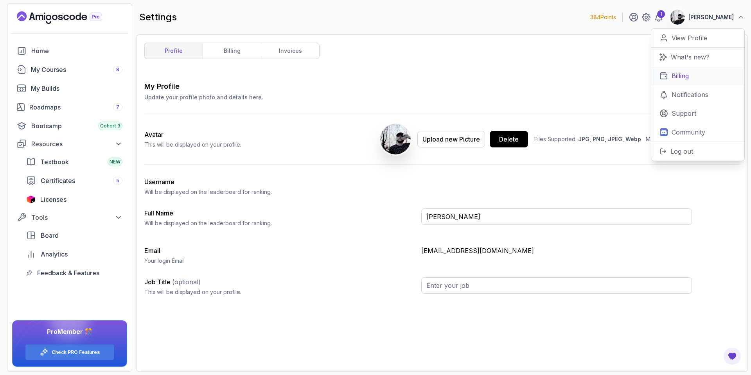
click at [680, 75] on p "Billing" at bounding box center [679, 75] width 17 height 9
